Goal: Task Accomplishment & Management: Manage account settings

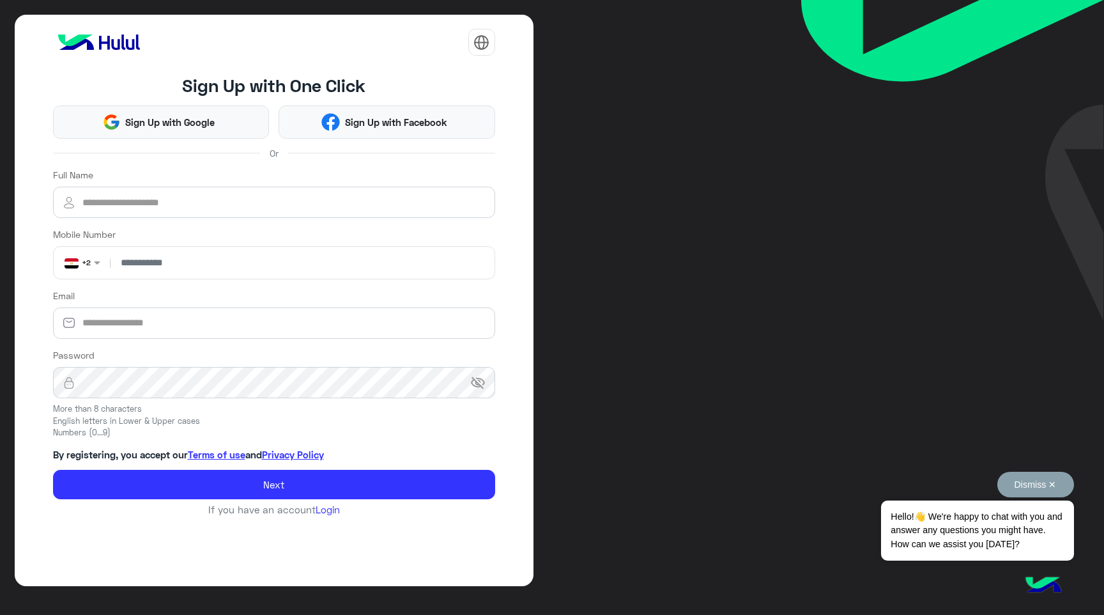
click at [1048, 477] on button "Dismiss ✕" at bounding box center [1035, 485] width 77 height 26
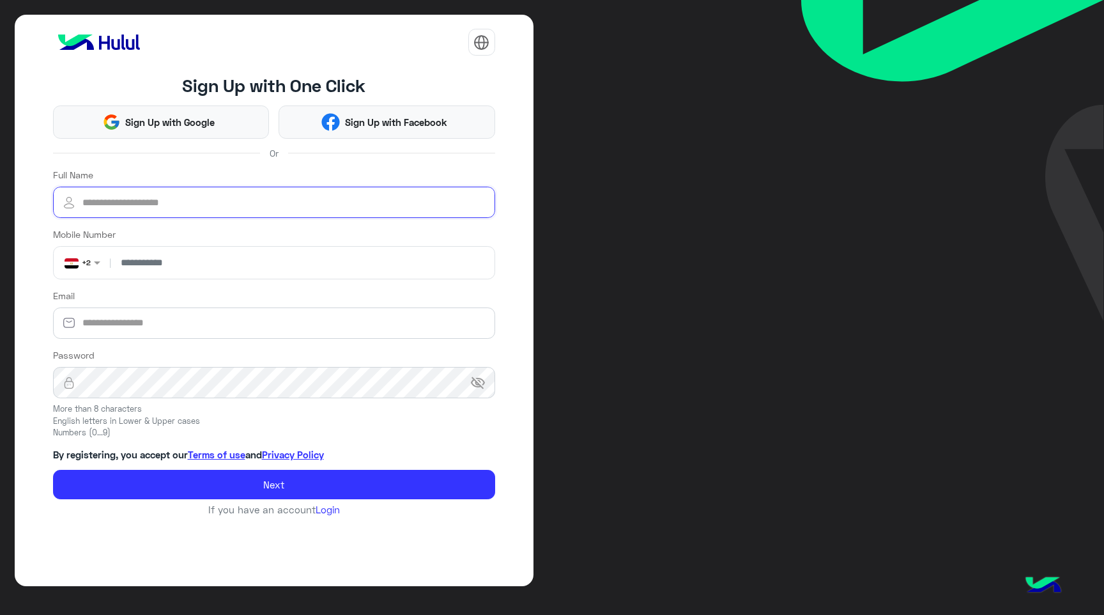
click at [135, 196] on input "Full Name" at bounding box center [274, 203] width 442 height 32
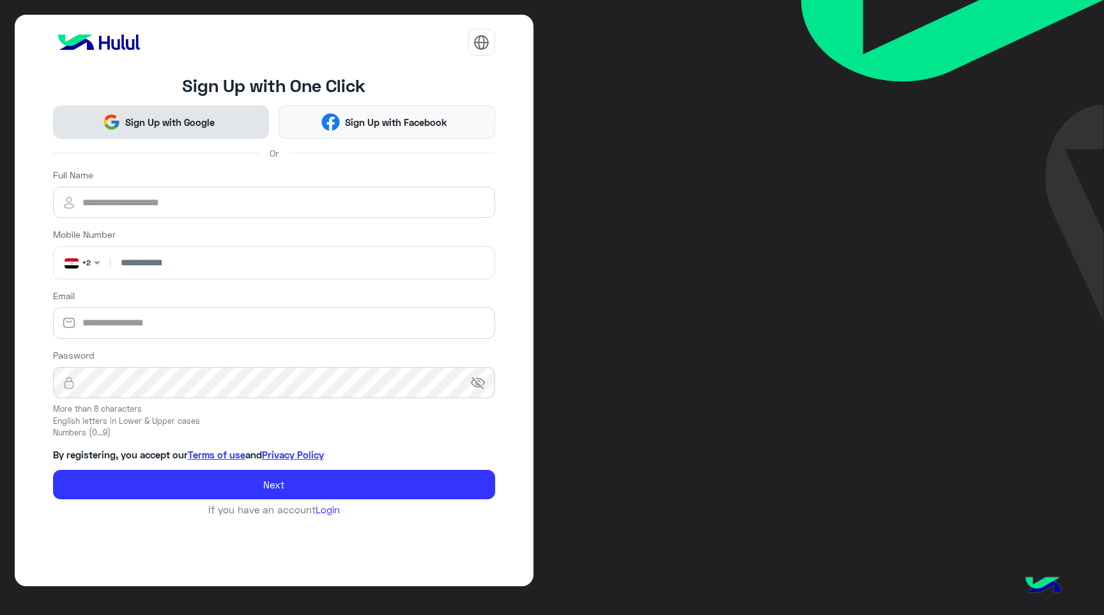
click at [174, 116] on span "Sign Up with Google" at bounding box center [170, 122] width 99 height 15
